Goal: Task Accomplishment & Management: Complete application form

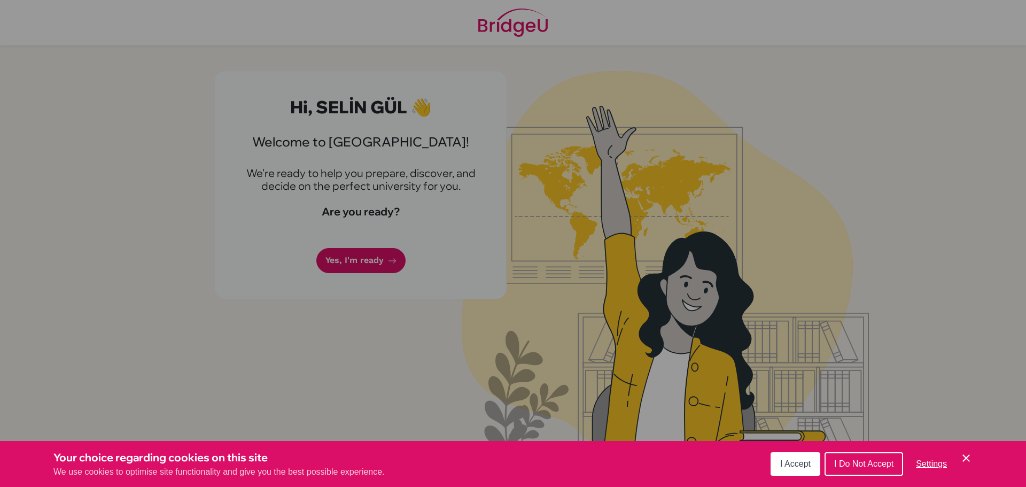
drag, startPoint x: 786, startPoint y: 450, endPoint x: 784, endPoint y: 459, distance: 9.3
click at [786, 451] on div "I Accept I Do Not Accept Settings Cookie Control Close Icon" at bounding box center [871, 464] width 202 height 28
click at [784, 459] on span "I Accept" at bounding box center [795, 463] width 30 height 9
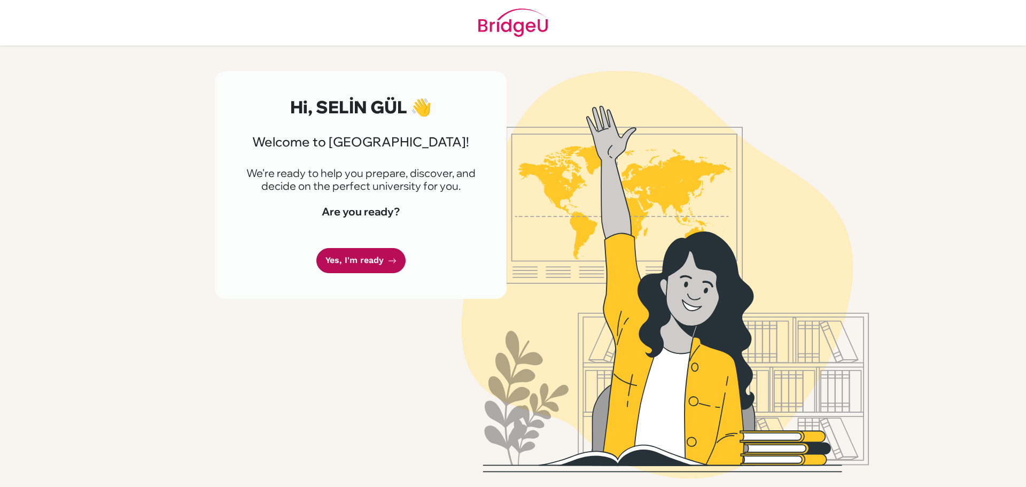
click at [374, 254] on link "Yes, I'm ready" at bounding box center [360, 260] width 89 height 25
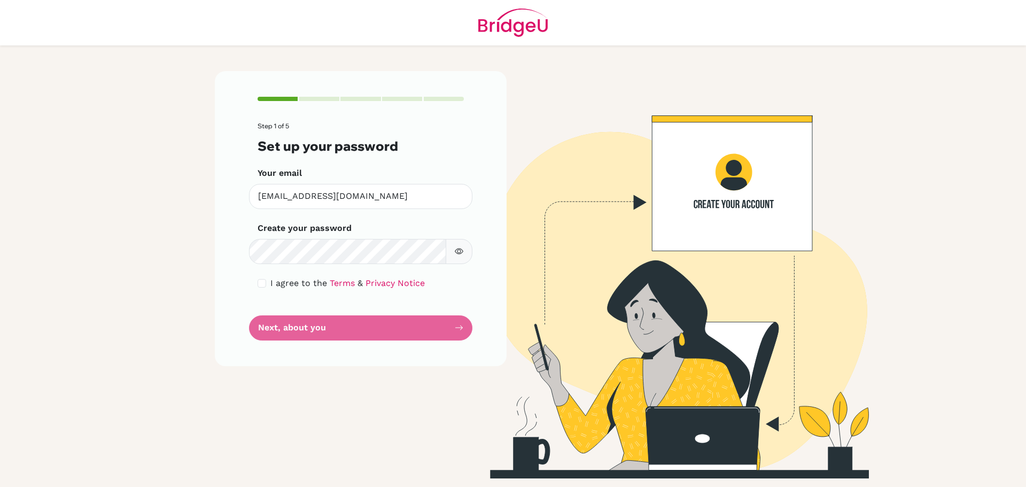
click at [462, 246] on button "button" at bounding box center [458, 251] width 27 height 25
click at [264, 280] on input "checkbox" at bounding box center [261, 283] width 9 height 9
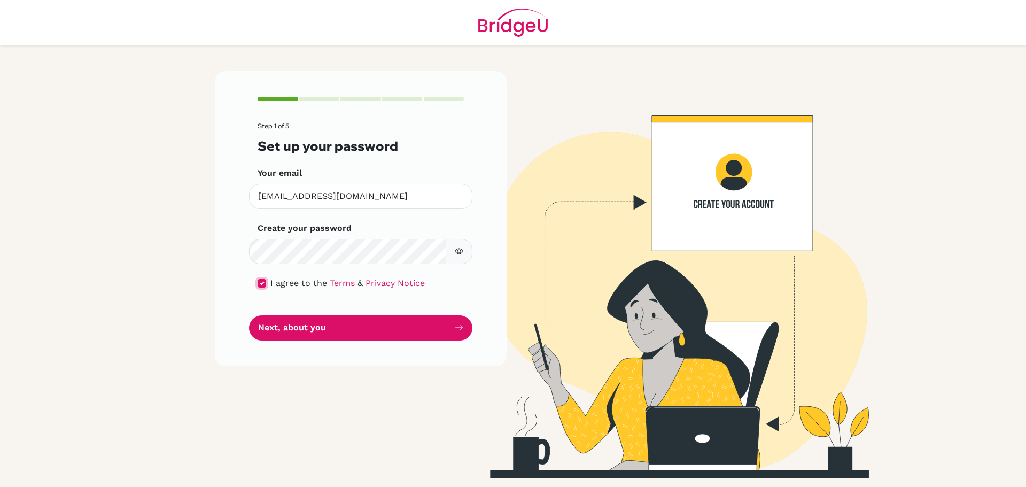
click at [264, 285] on input "checkbox" at bounding box center [261, 283] width 9 height 9
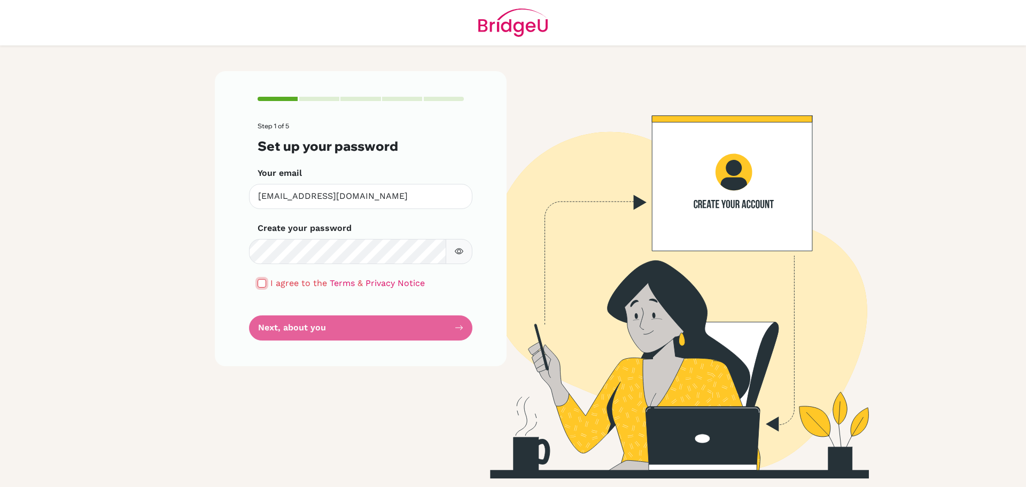
click at [265, 283] on input "checkbox" at bounding box center [261, 283] width 9 height 9
checkbox input "true"
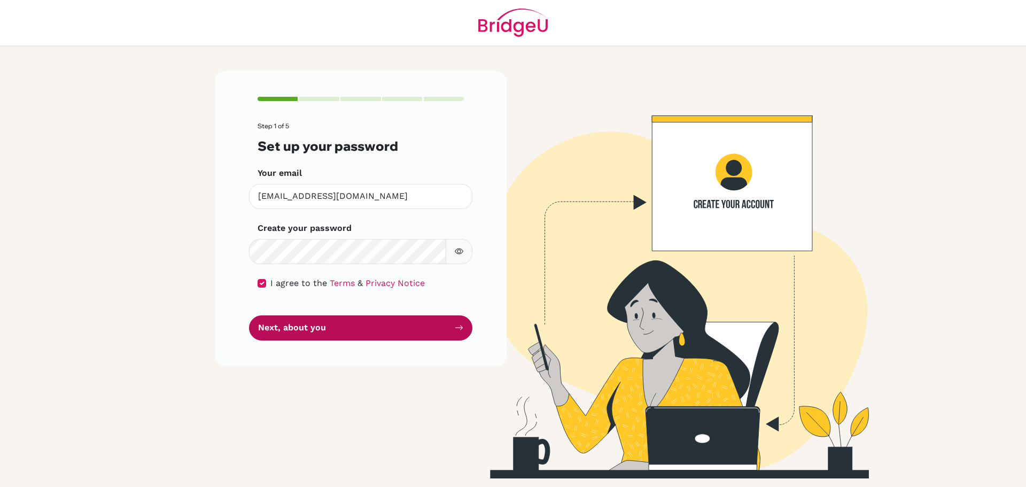
click at [311, 333] on button "Next, about you" at bounding box center [360, 327] width 223 height 25
